Goal: Task Accomplishment & Management: Use online tool/utility

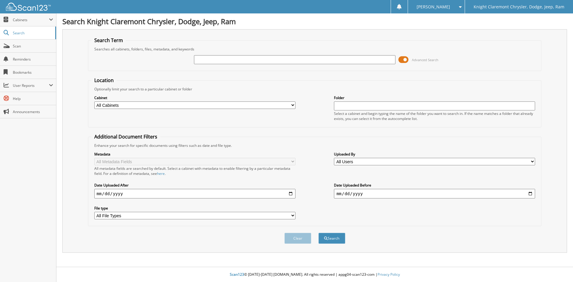
click at [224, 58] on input "text" at bounding box center [294, 59] width 201 height 9
type input "FA3487"
click at [319, 233] on button "Search" at bounding box center [332, 238] width 27 height 11
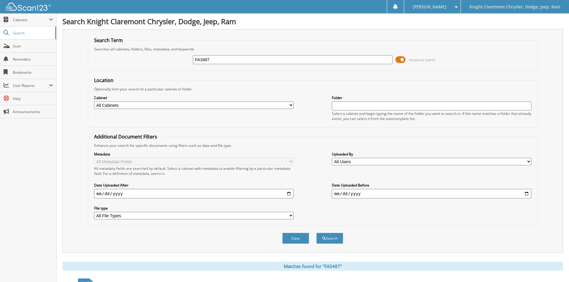
scroll to position [98, 0]
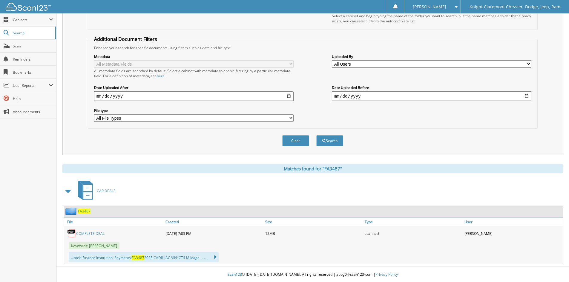
click at [96, 234] on link "COMPLETE DEAL" at bounding box center [90, 233] width 28 height 5
